Goal: Task Accomplishment & Management: Use online tool/utility

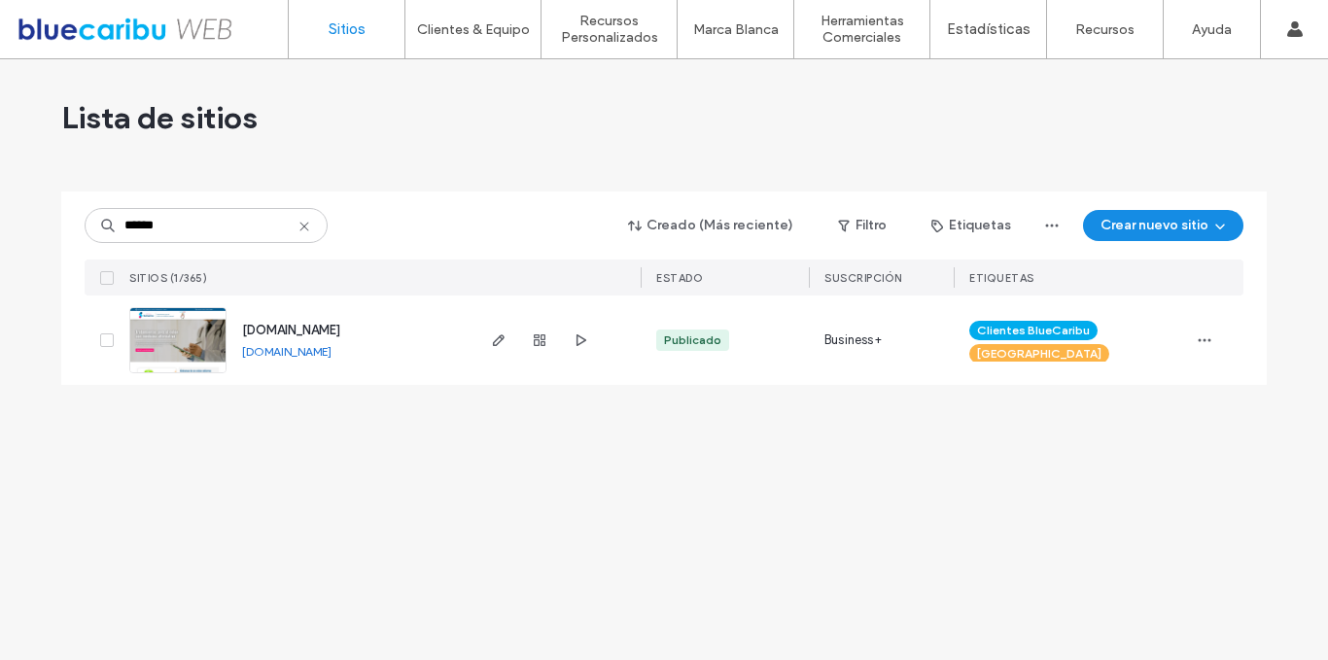
type input "******"
click at [504, 336] on icon "button" at bounding box center [499, 340] width 16 height 16
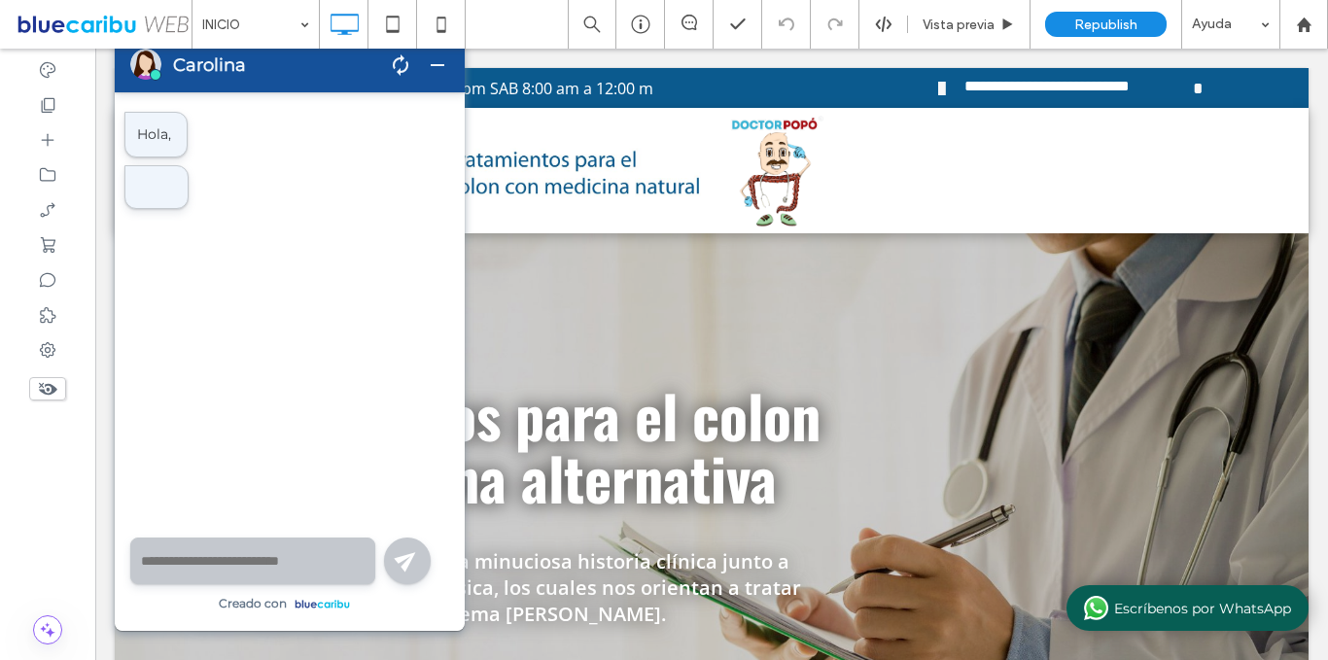
drag, startPoint x: 438, startPoint y: 63, endPoint x: 167, endPoint y: 147, distance: 283.8
click at [438, 63] on span "remove" at bounding box center [437, 64] width 23 height 23
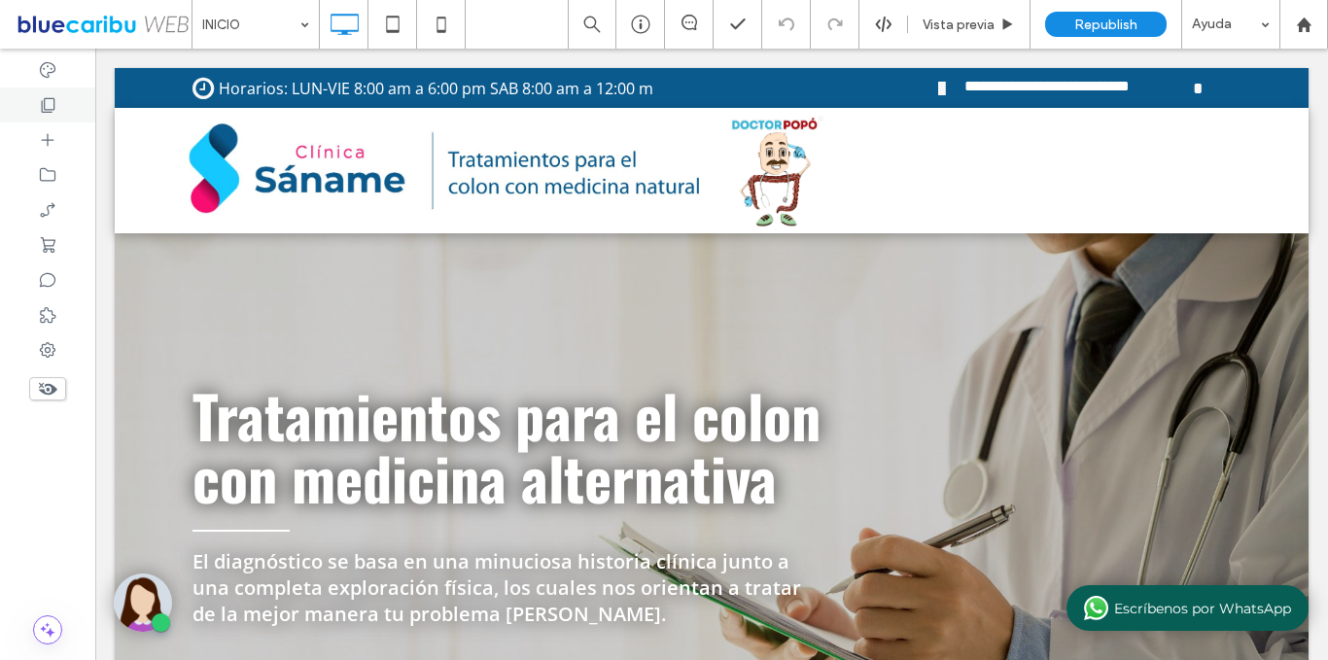
click at [51, 107] on icon at bounding box center [47, 104] width 19 height 19
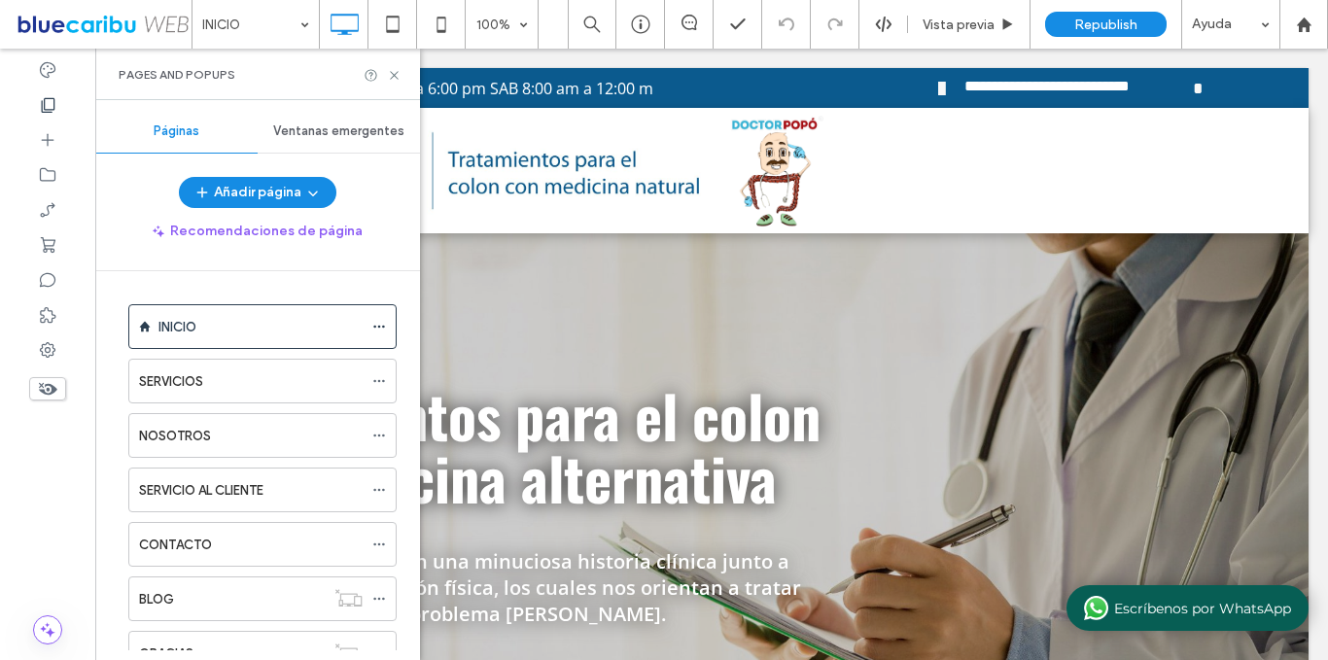
scroll to position [237, 0]
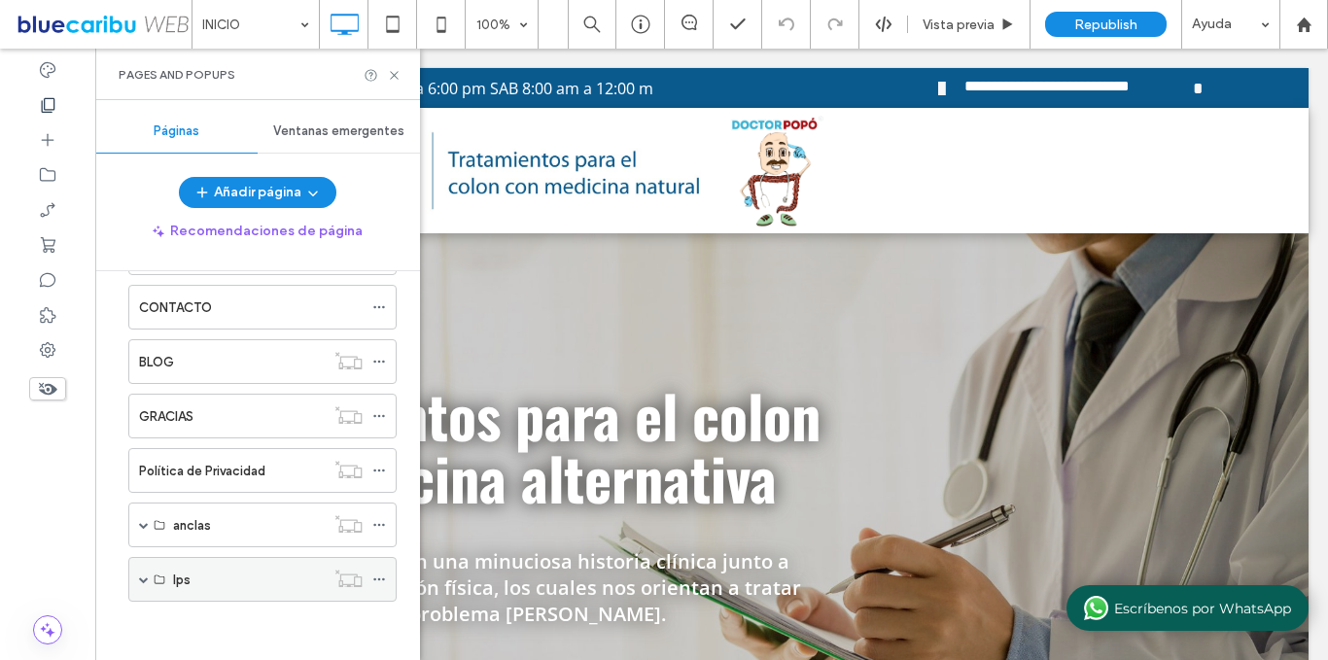
drag, startPoint x: 145, startPoint y: 577, endPoint x: 204, endPoint y: 590, distance: 60.6
click at [143, 577] on span at bounding box center [144, 579] width 10 height 10
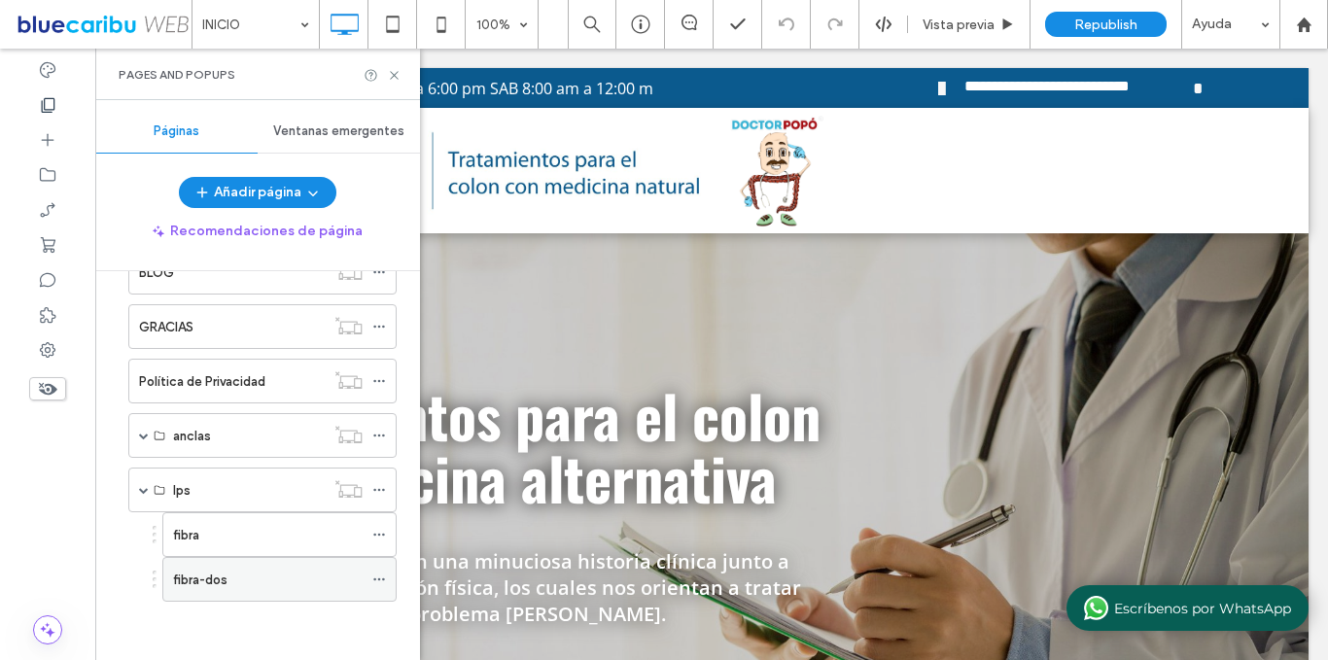
click at [242, 584] on div "fibra-dos" at bounding box center [268, 580] width 190 height 20
click at [394, 74] on use at bounding box center [394, 75] width 8 height 8
